Goal: Transaction & Acquisition: Purchase product/service

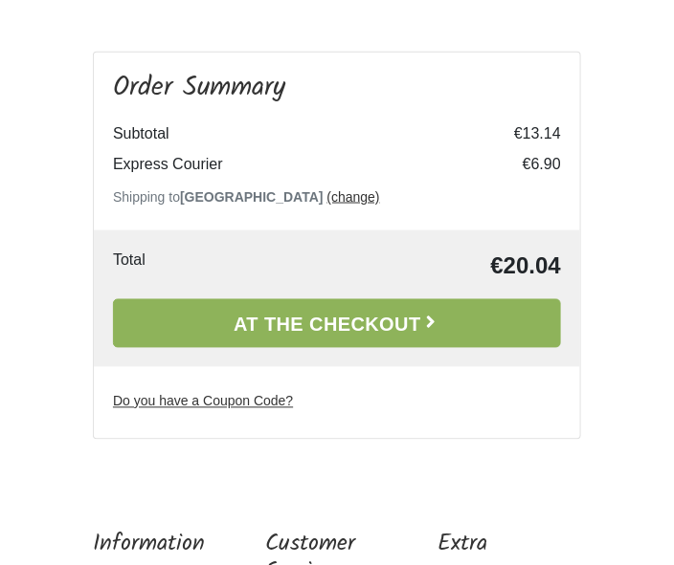
scroll to position [477, 0]
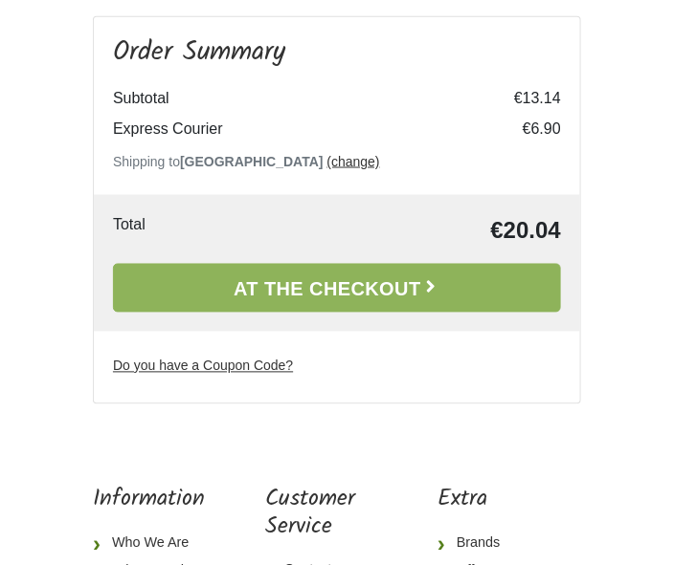
click at [273, 366] on font "Do you have a Coupon Code?" at bounding box center [203, 365] width 180 height 15
click at [0, 0] on input "Do you have a Coupon Code?" at bounding box center [0, 0] width 0 height 0
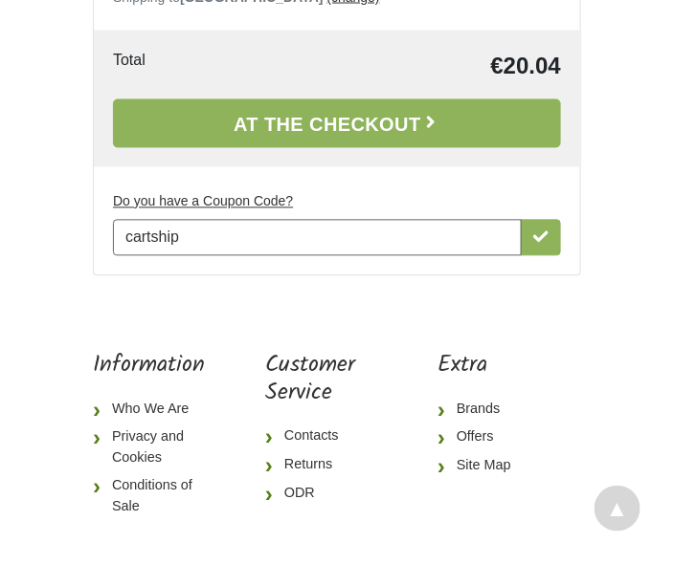
scroll to position [523, 0]
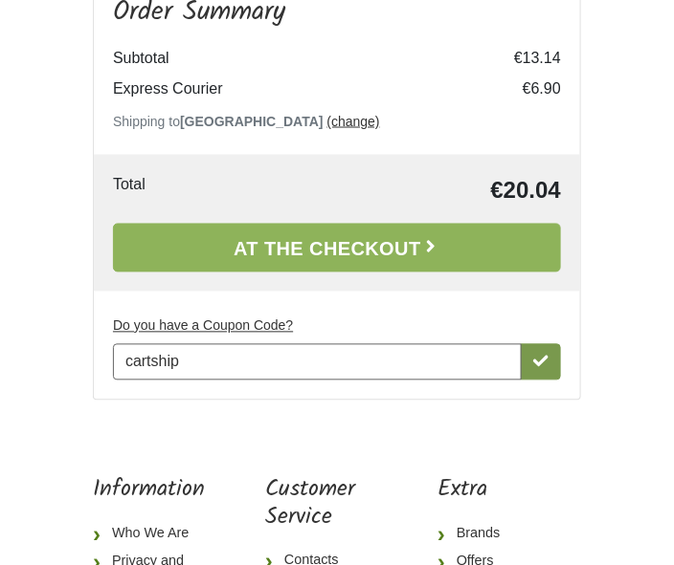
type input "cartship"
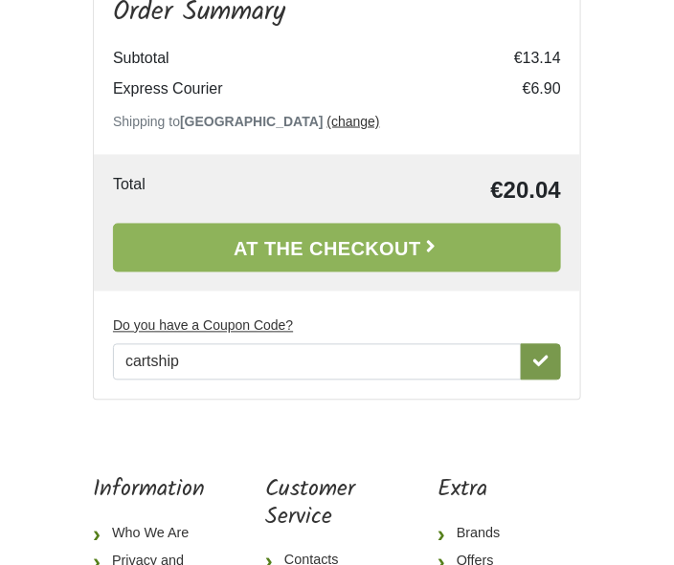
click at [540, 360] on icon "button" at bounding box center [540, 361] width 15 height 15
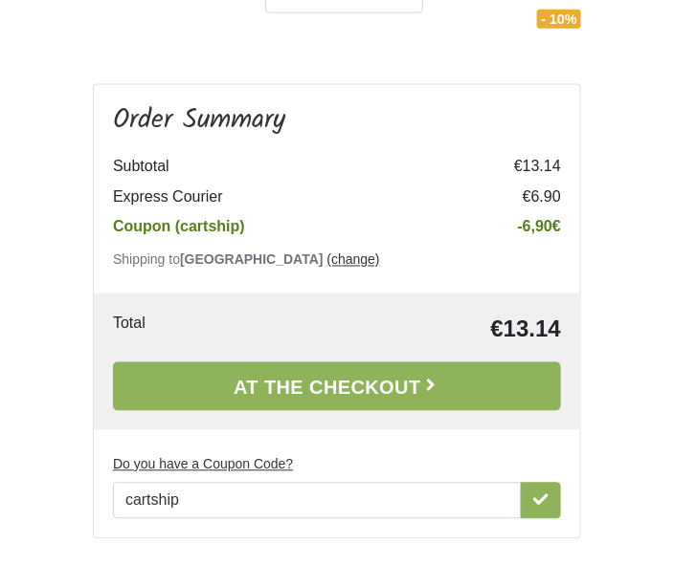
scroll to position [477, 0]
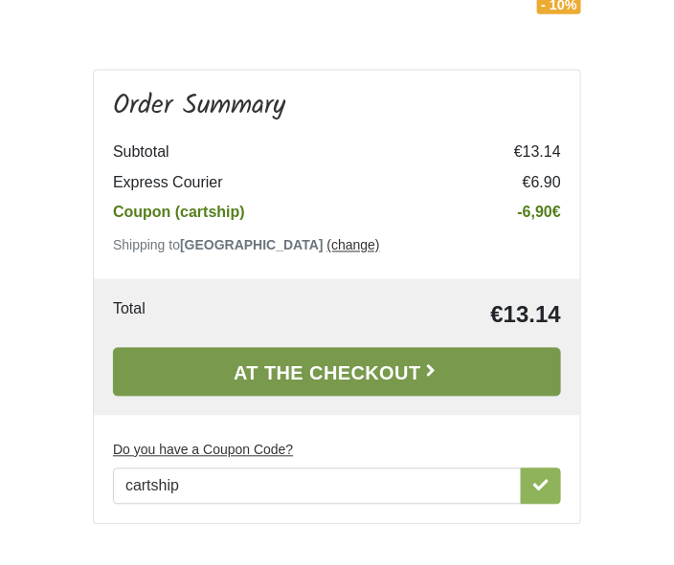
click at [343, 369] on font "At the Checkout" at bounding box center [327, 374] width 188 height 21
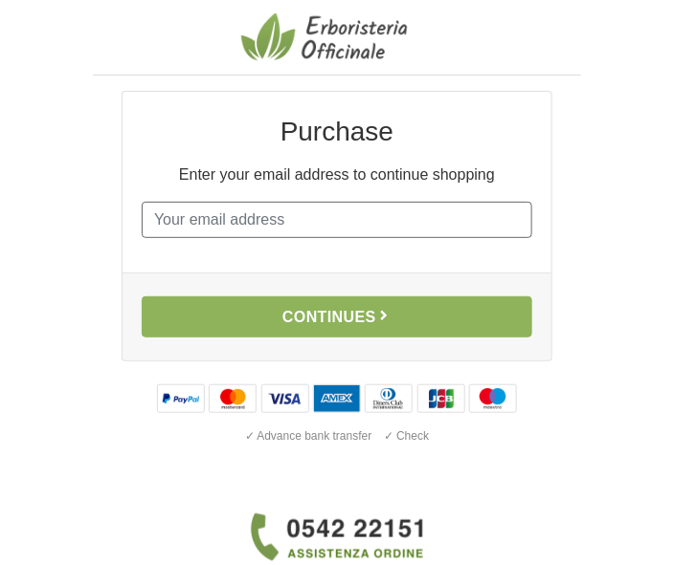
click at [299, 221] on input "E-mail" at bounding box center [337, 220] width 390 height 36
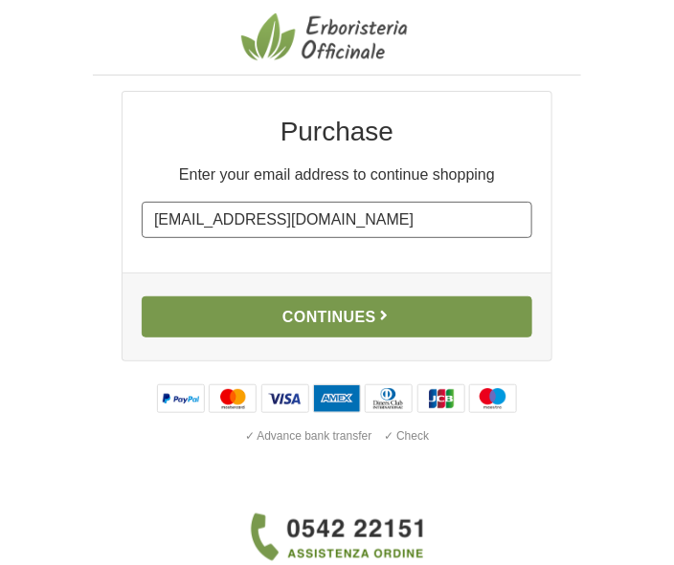
type input "dianekagel72@gmail.com"
click at [393, 326] on button "Continues" at bounding box center [337, 317] width 390 height 41
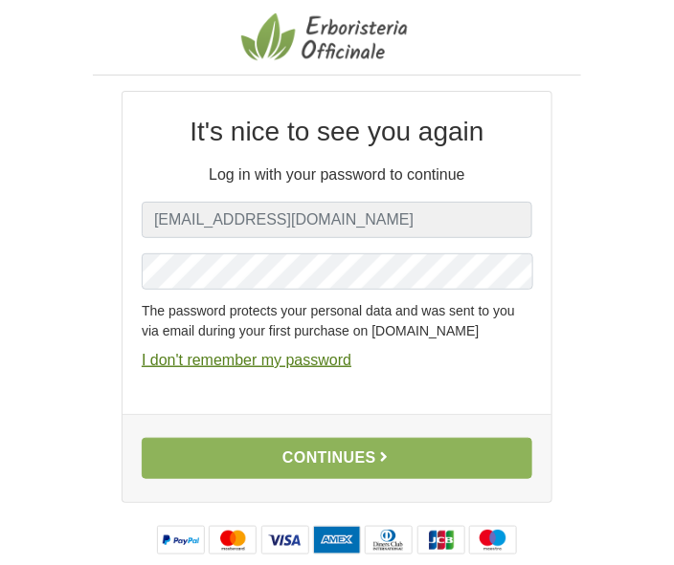
click at [307, 360] on font "I don't remember my password" at bounding box center [247, 360] width 210 height 16
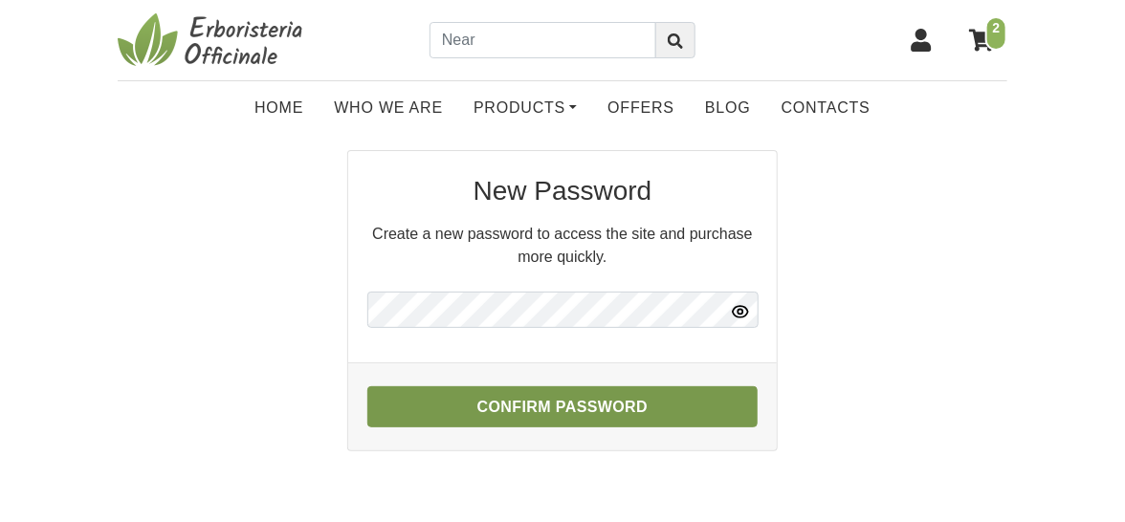
click at [590, 413] on font "Confirm Password" at bounding box center [562, 407] width 171 height 16
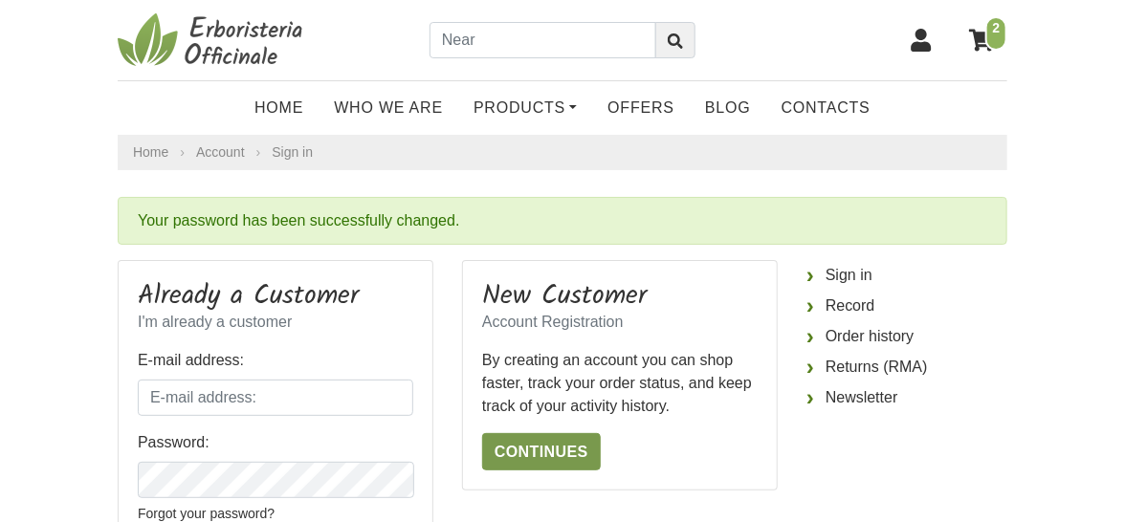
click at [543, 447] on font "Continues" at bounding box center [542, 452] width 94 height 16
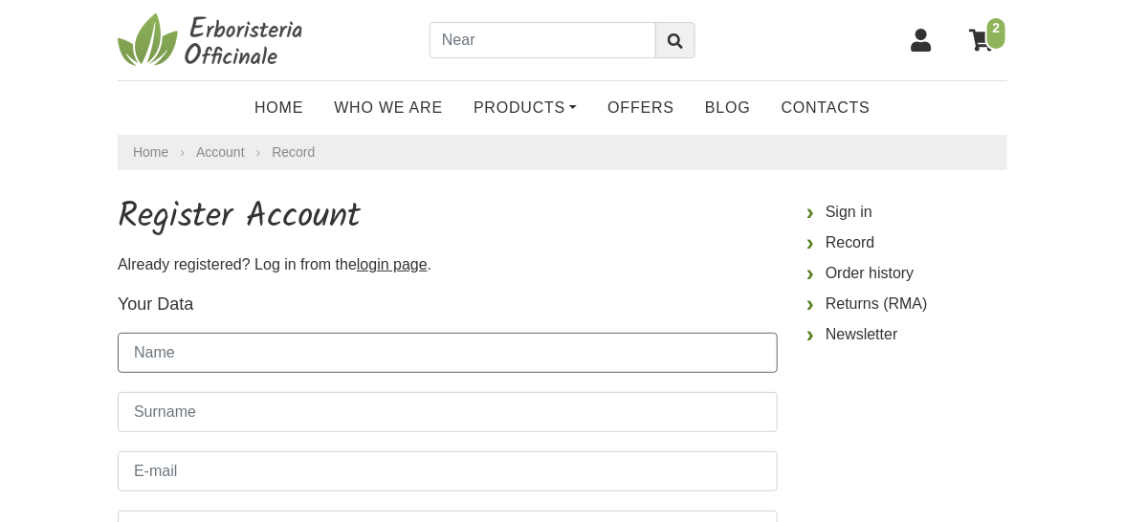
click at [196, 355] on input "Name" at bounding box center [448, 353] width 660 height 40
click at [409, 267] on font "login page" at bounding box center [392, 264] width 71 height 16
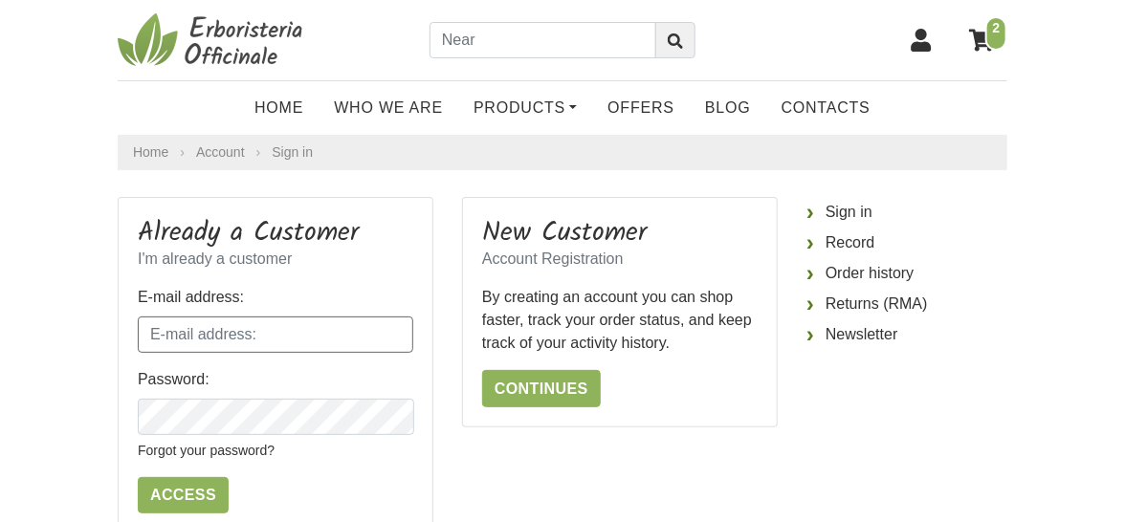
click at [210, 328] on input "E-mail address:" at bounding box center [276, 335] width 276 height 36
type input "[EMAIL_ADDRESS][DOMAIN_NAME]"
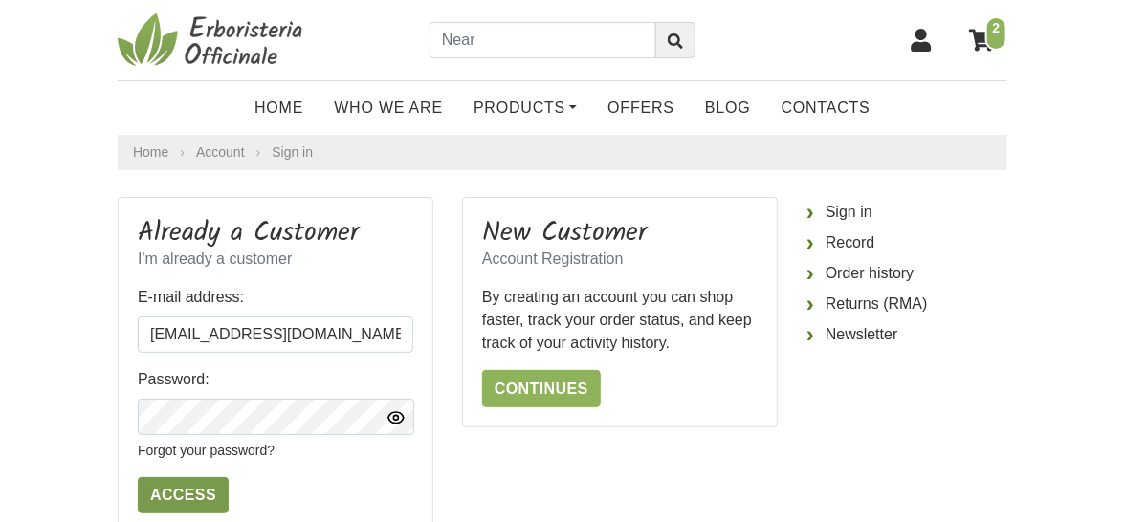
click at [176, 497] on input "Access" at bounding box center [183, 495] width 91 height 36
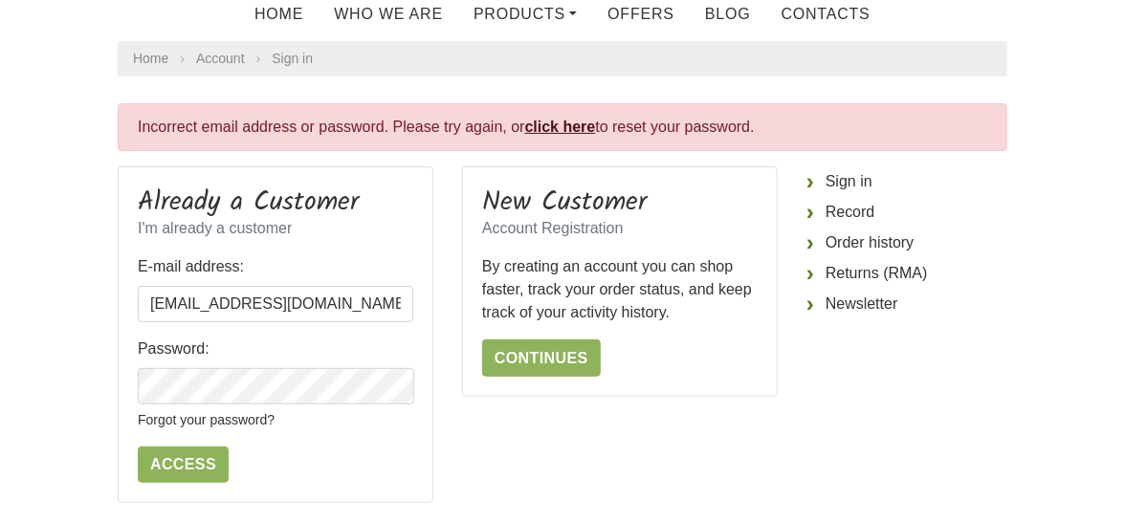
scroll to position [95, 0]
click at [79, 357] on body "2 Home Who We Are Products Fit Therapy Candies, Licorice, Sweeteners Natural co…" at bounding box center [562, 401] width 1125 height 993
click at [195, 460] on input "Access" at bounding box center [183, 464] width 91 height 36
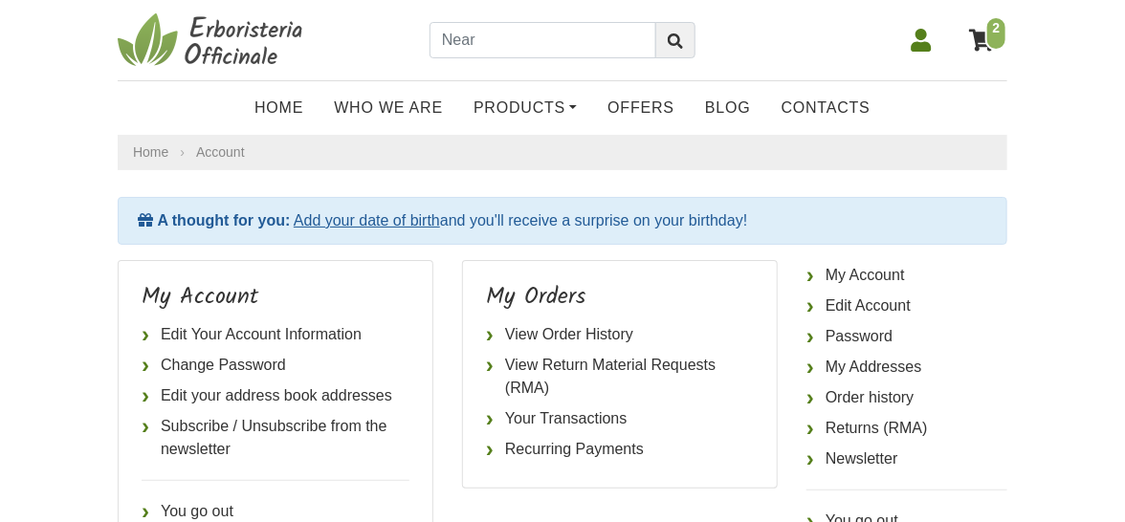
click at [386, 214] on font "Add your date of birth" at bounding box center [367, 220] width 146 height 16
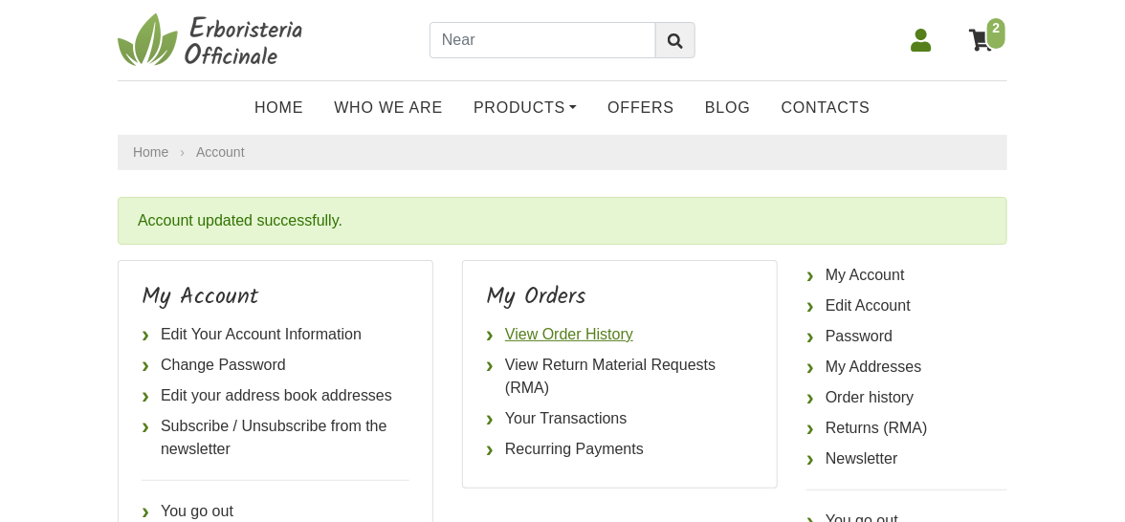
click at [548, 333] on font "View Order History" at bounding box center [569, 334] width 128 height 16
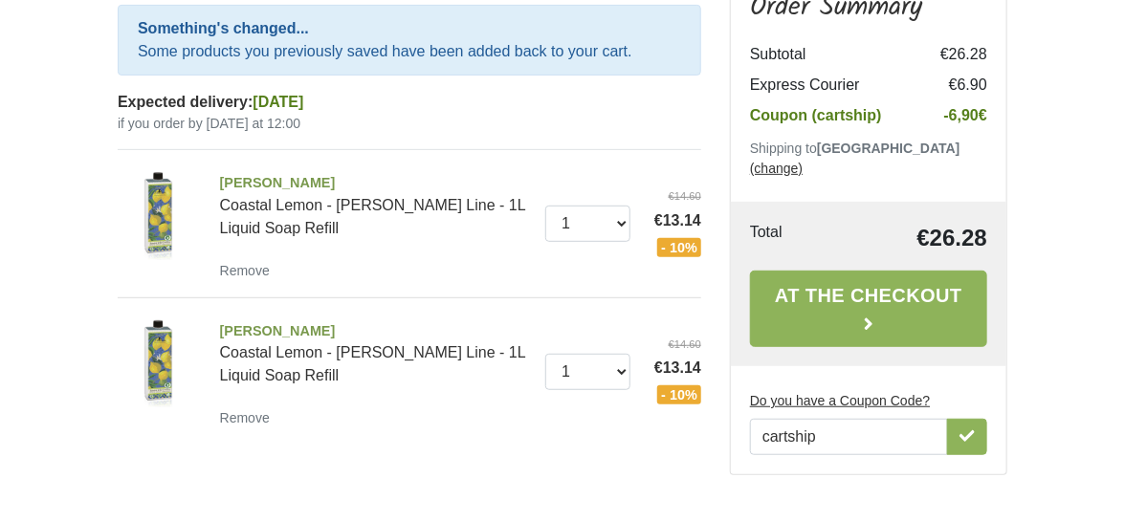
scroll to position [287, 0]
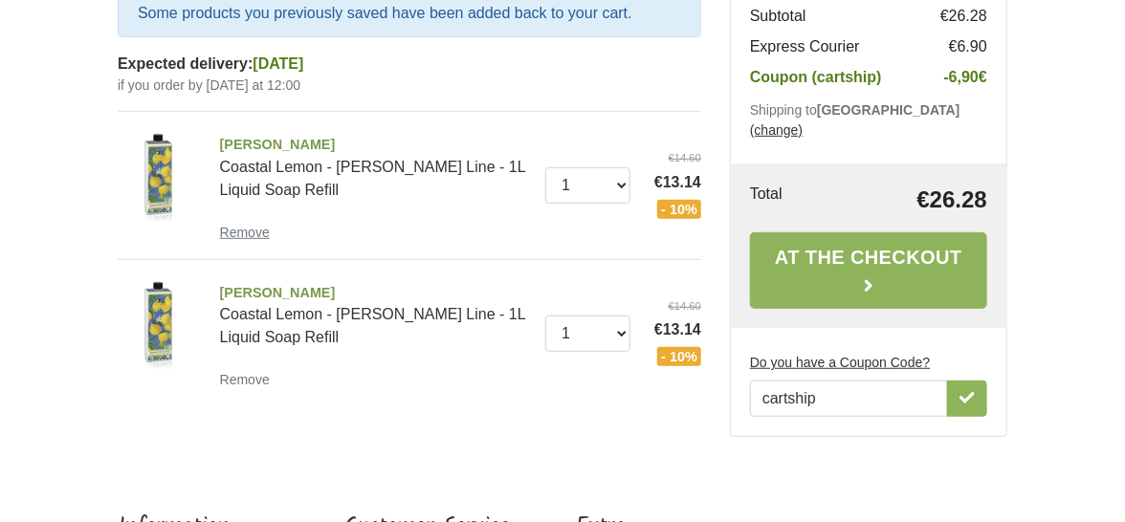
click at [243, 227] on font "Remove" at bounding box center [245, 232] width 50 height 15
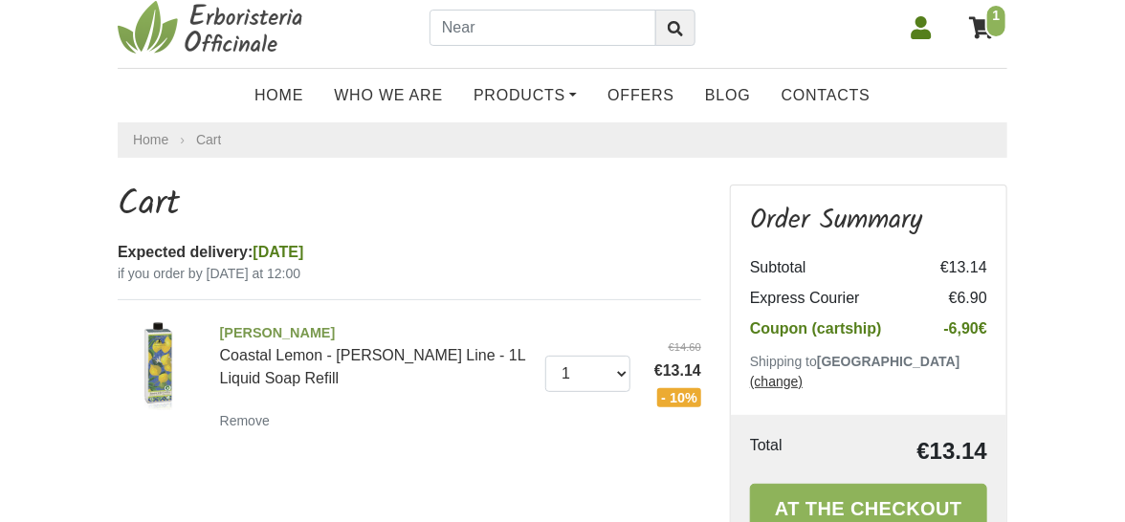
scroll to position [11, 0]
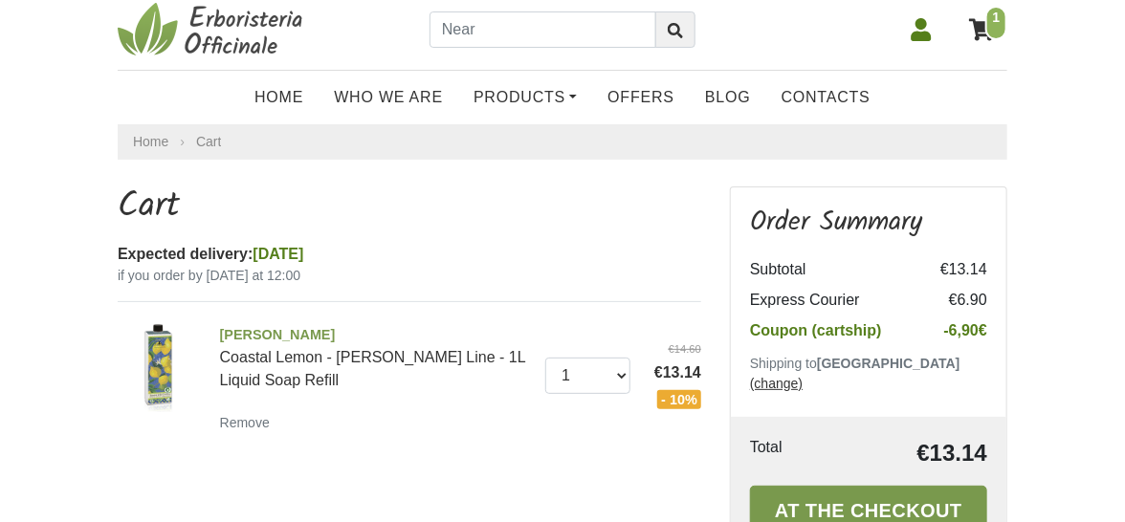
click at [845, 500] on font "At the Checkout" at bounding box center [869, 510] width 188 height 21
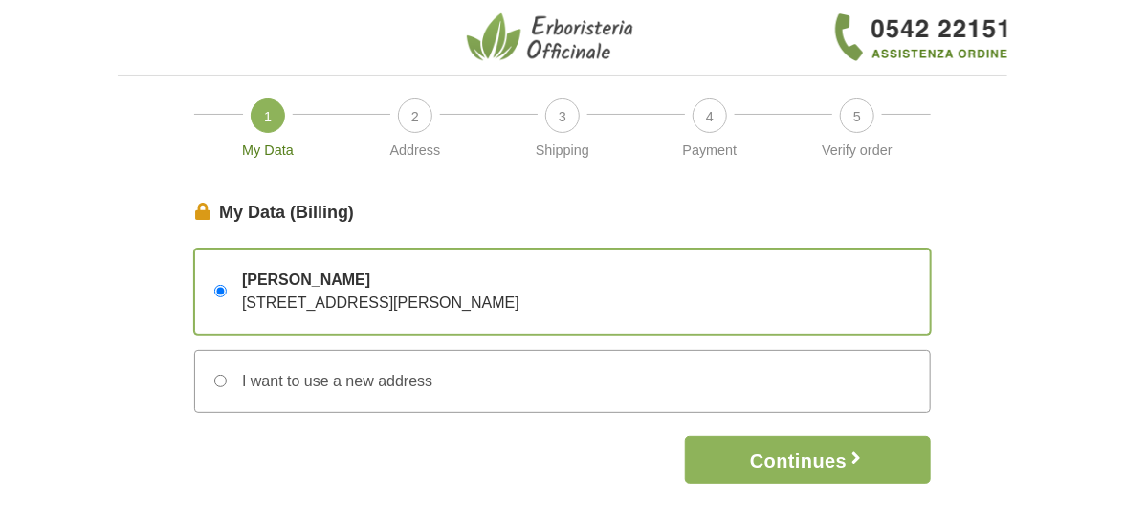
click at [223, 377] on input "I want to use a new address" at bounding box center [220, 381] width 12 height 12
radio input "true"
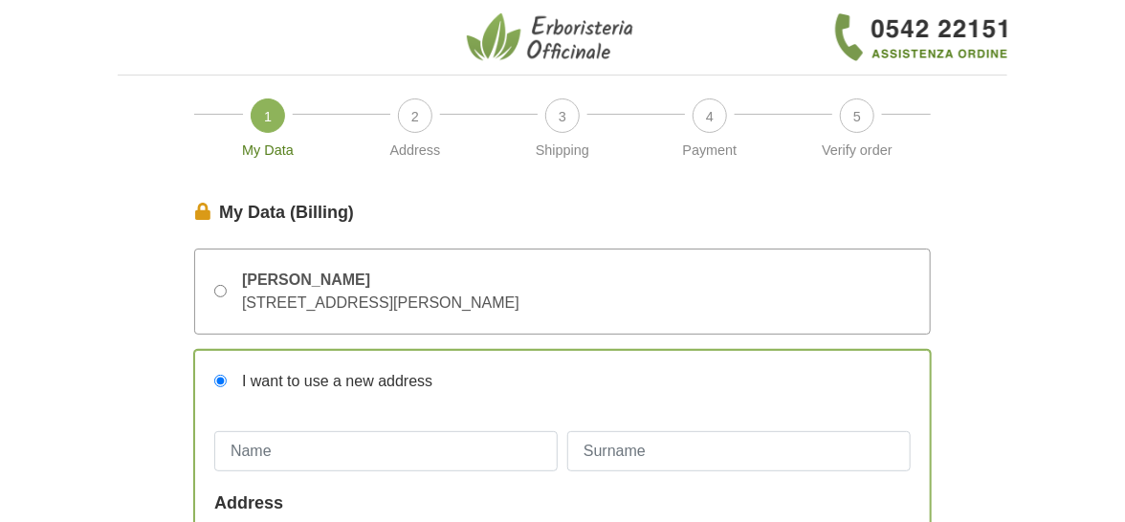
click at [222, 285] on input "[PERSON_NAME] [STREET_ADDRESS][PERSON_NAME]" at bounding box center [220, 291] width 12 height 12
radio input "true"
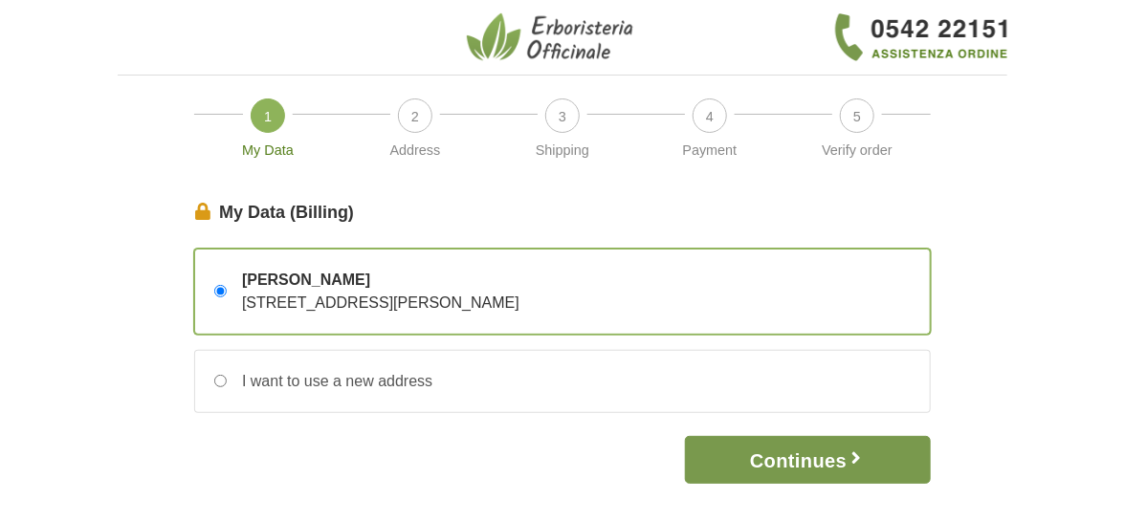
click at [785, 463] on font "Continues" at bounding box center [798, 461] width 97 height 21
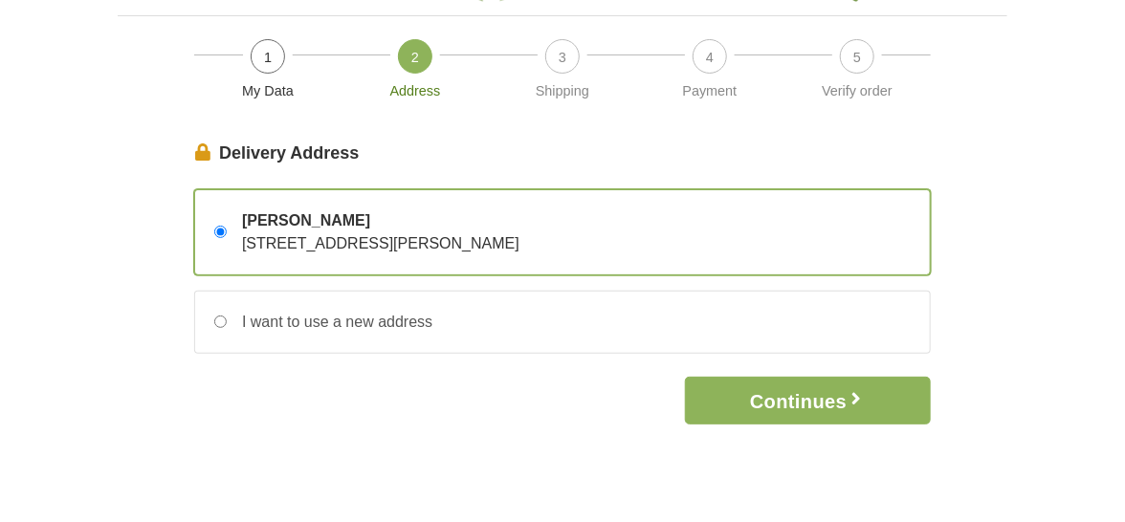
scroll to position [95, 0]
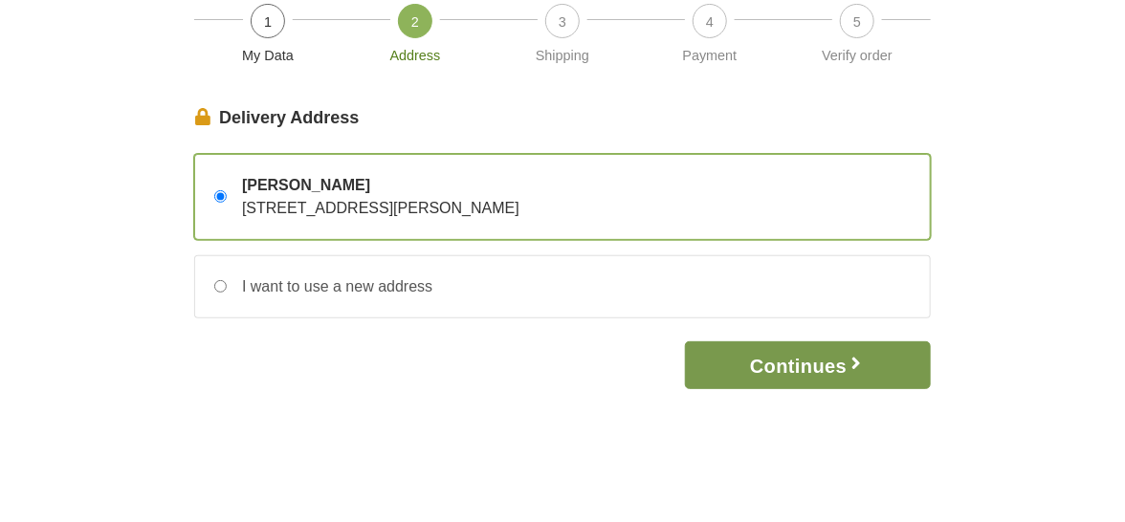
click at [773, 363] on font "Continues" at bounding box center [798, 366] width 97 height 21
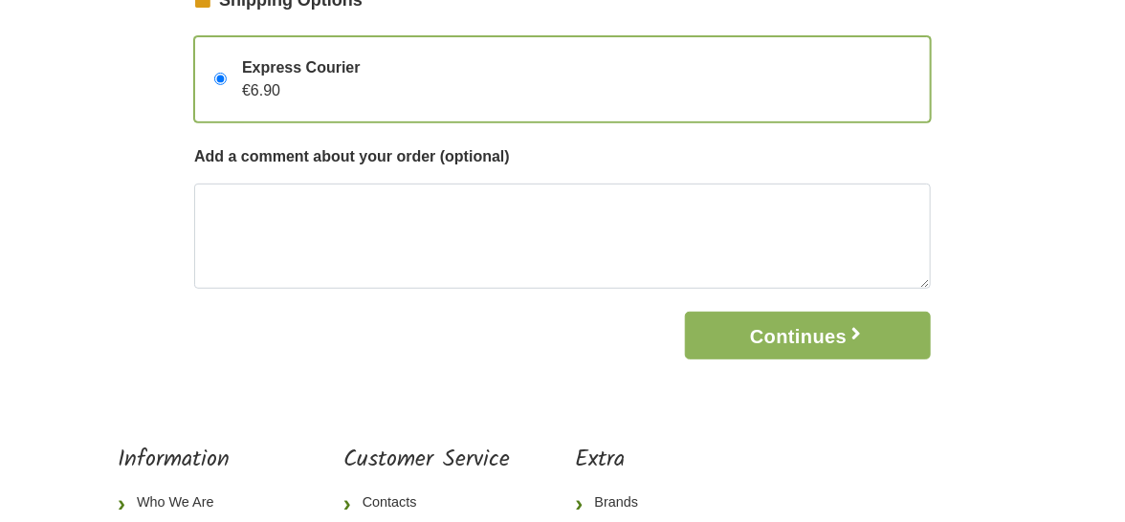
scroll to position [96, 0]
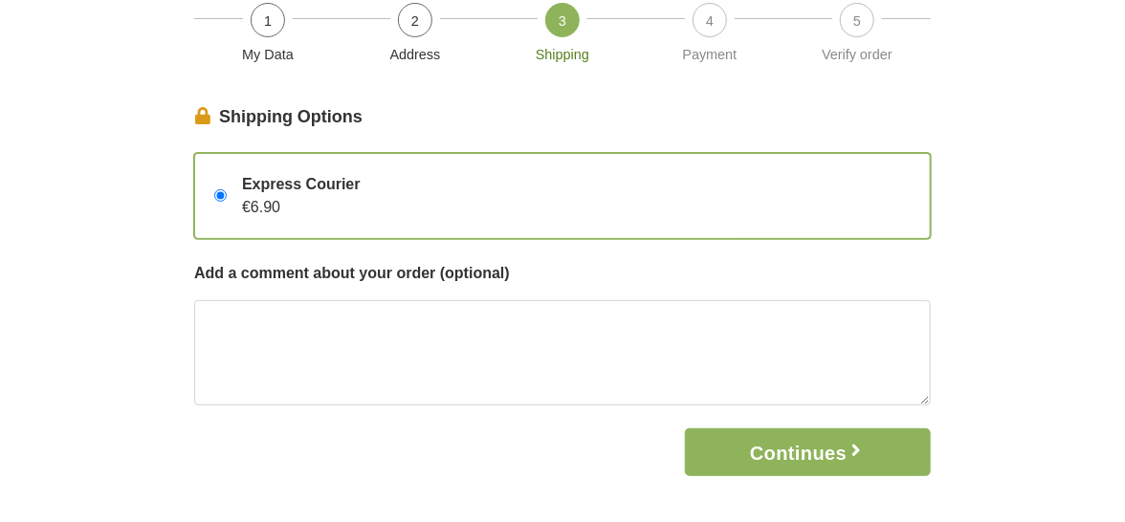
click at [220, 191] on input "Express Courier €6.90" at bounding box center [220, 195] width 12 height 12
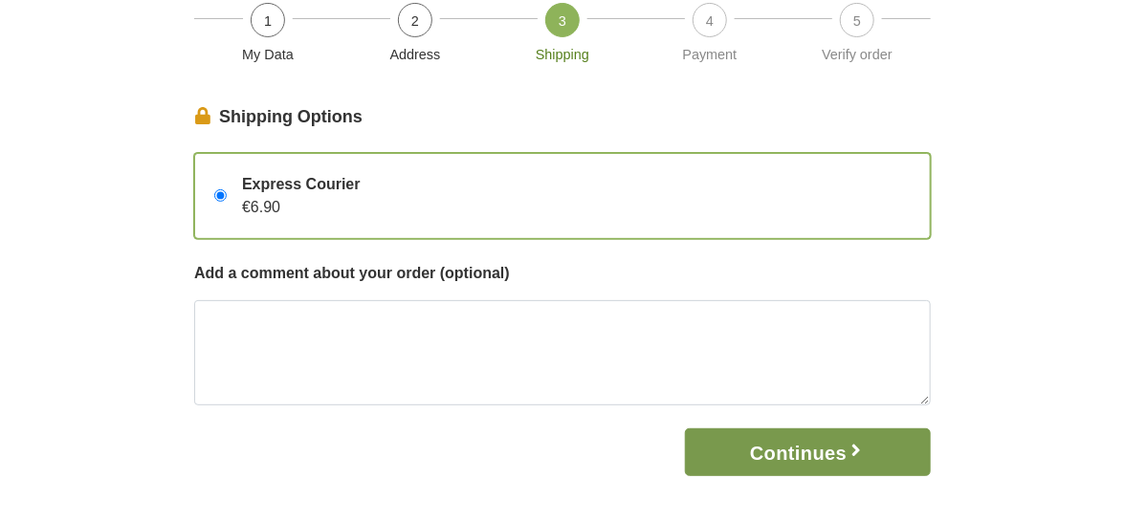
click at [837, 449] on font "Continues" at bounding box center [798, 453] width 97 height 21
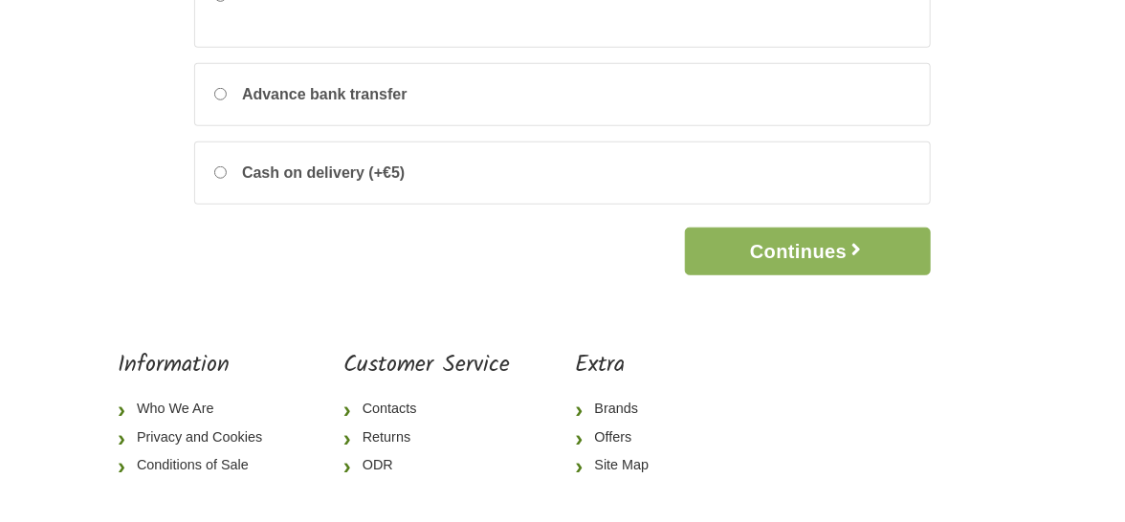
scroll to position [553, 0]
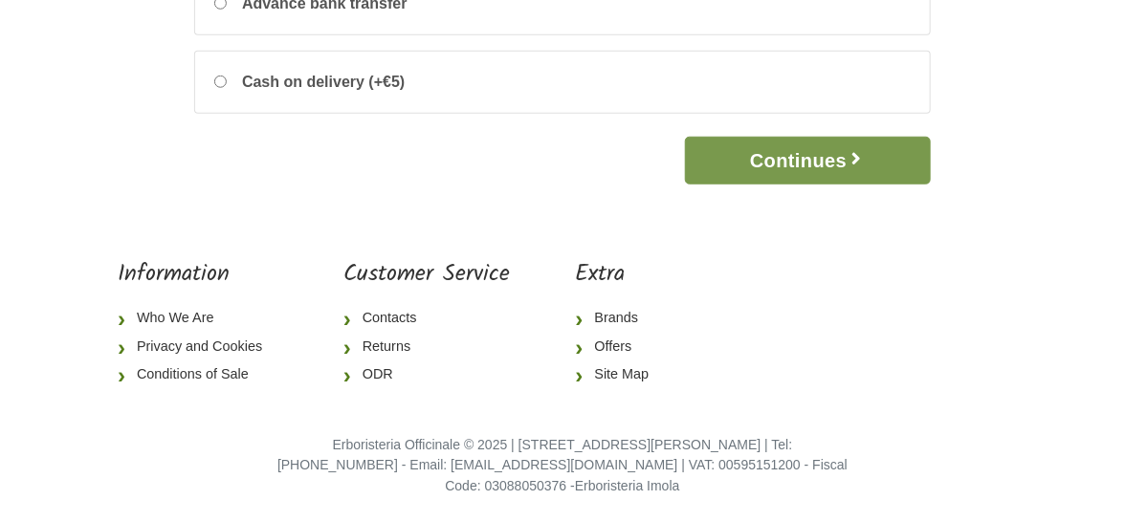
click at [822, 159] on font "Continues" at bounding box center [798, 161] width 97 height 21
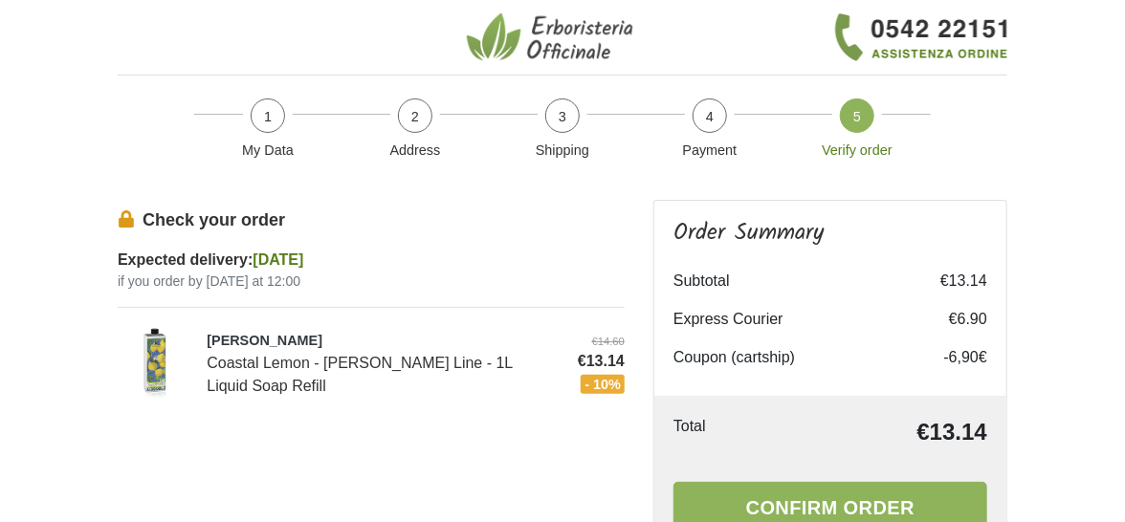
scroll to position [191, 0]
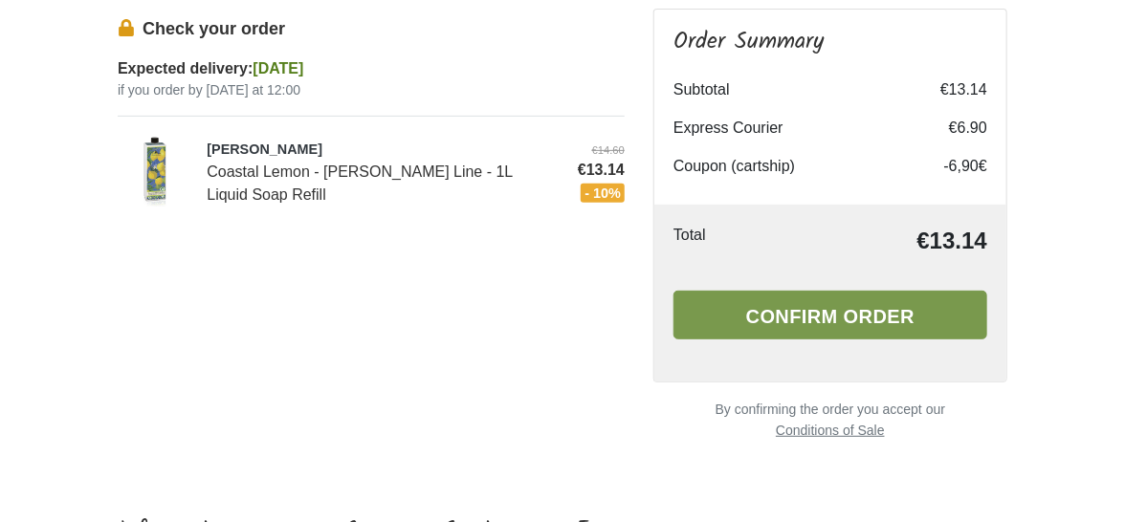
click at [861, 309] on font "Confirm order" at bounding box center [830, 316] width 168 height 21
